Goal: Task Accomplishment & Management: Use online tool/utility

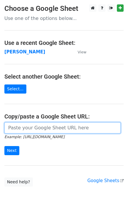
drag, startPoint x: 30, startPoint y: 130, endPoint x: 7, endPoint y: 159, distance: 36.5
click at [29, 130] on input "url" at bounding box center [62, 128] width 117 height 11
paste input "[URL][DOMAIN_NAME]"
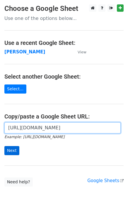
type input "https://docs.google.com/spreadsheets/d/1JEEPwTIo8aHqeghqVj-OjXe1H__jCxcYXWxQf4j…"
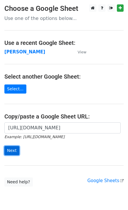
click at [11, 153] on input "Next" at bounding box center [11, 150] width 15 height 9
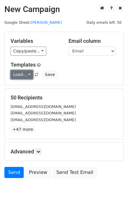
click at [26, 78] on link "Load..." at bounding box center [22, 74] width 23 height 9
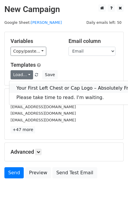
click at [30, 88] on link "Your First Left Chest or Cap Logo – Absolutely Free" at bounding box center [75, 87] width 132 height 9
